Goal: Information Seeking & Learning: Find specific fact

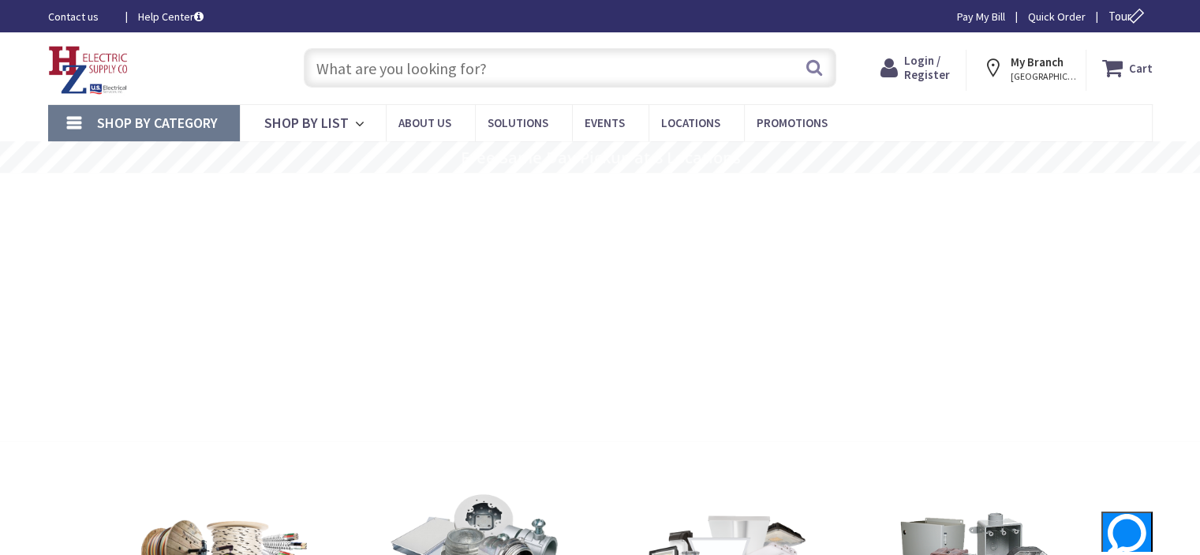
click at [560, 64] on input "text" at bounding box center [570, 67] width 533 height 39
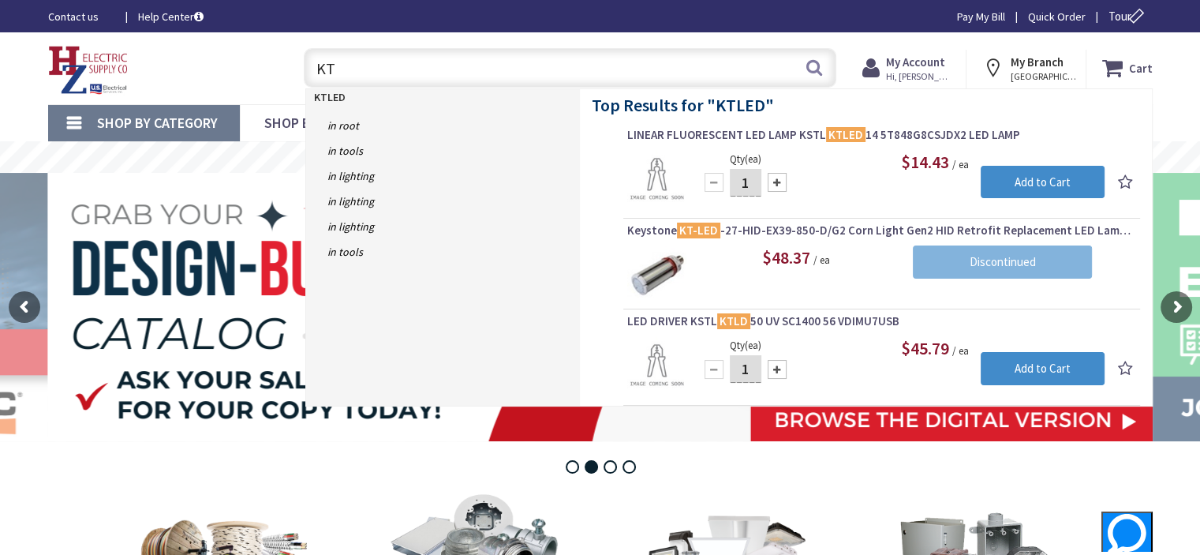
type input "K"
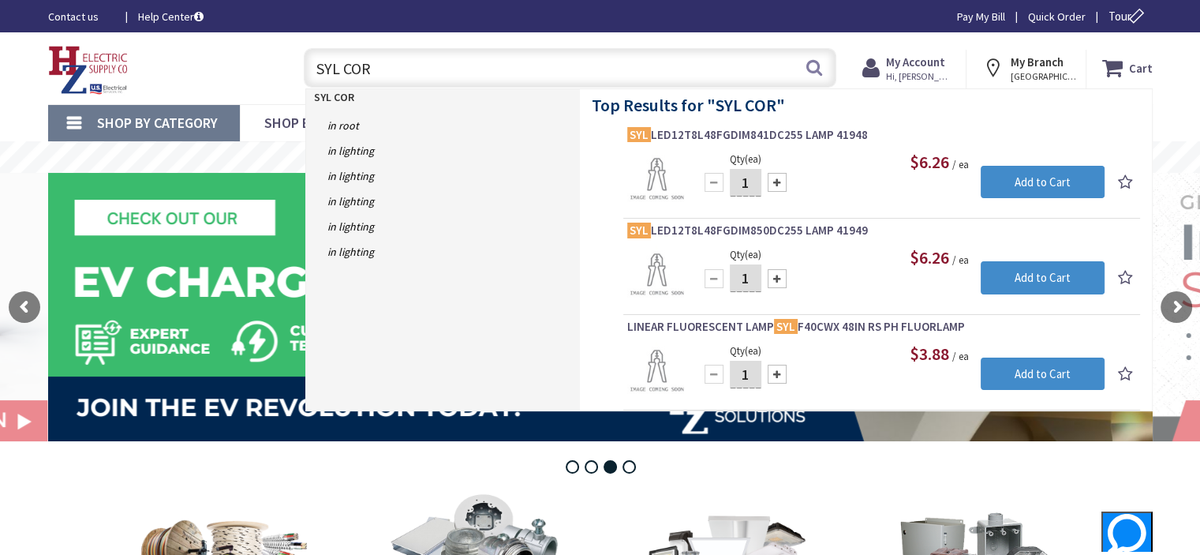
type input "[PERSON_NAME]"
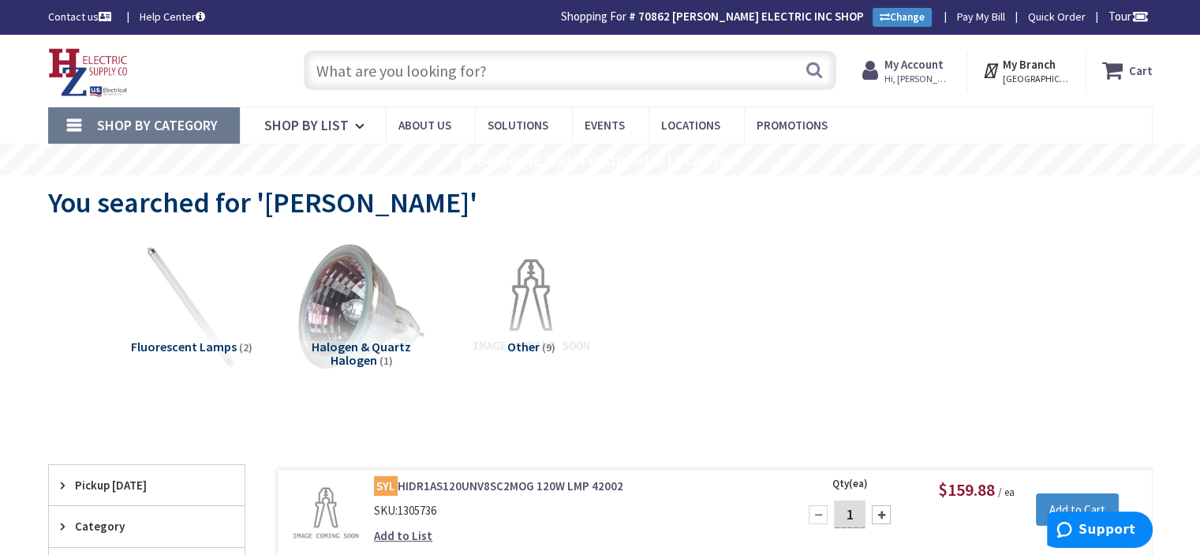
click at [551, 79] on input "text" at bounding box center [570, 70] width 533 height 39
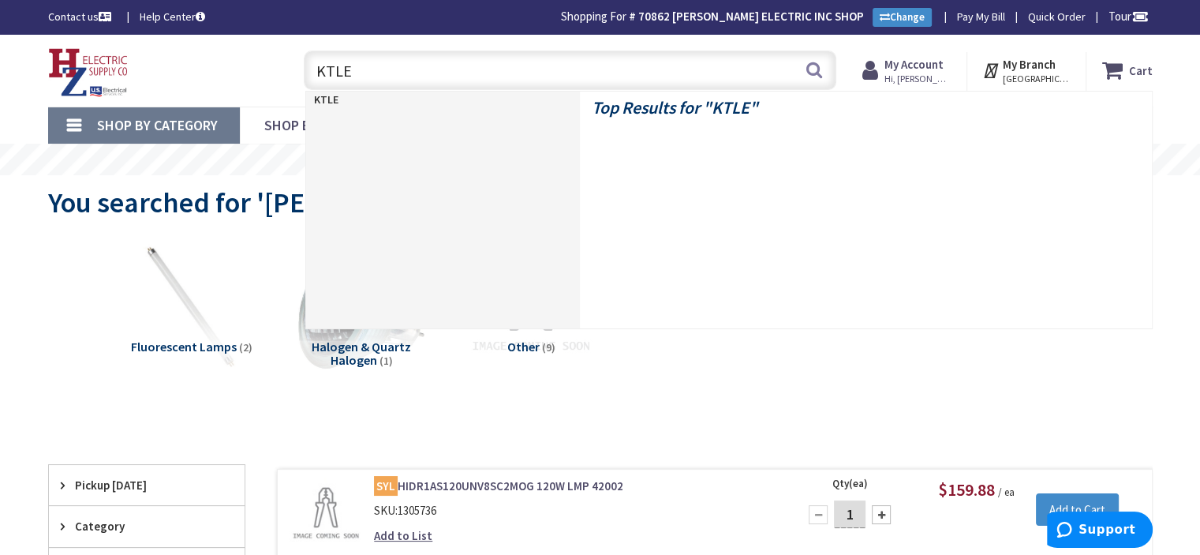
type input "KTLED"
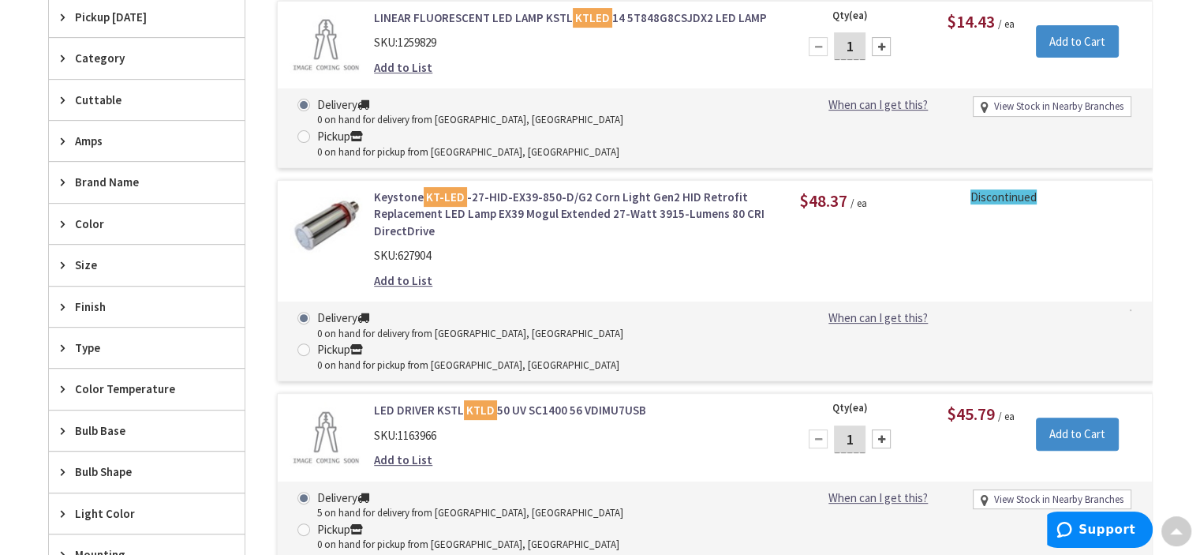
scroll to position [474, 0]
